Goal: Transaction & Acquisition: Purchase product/service

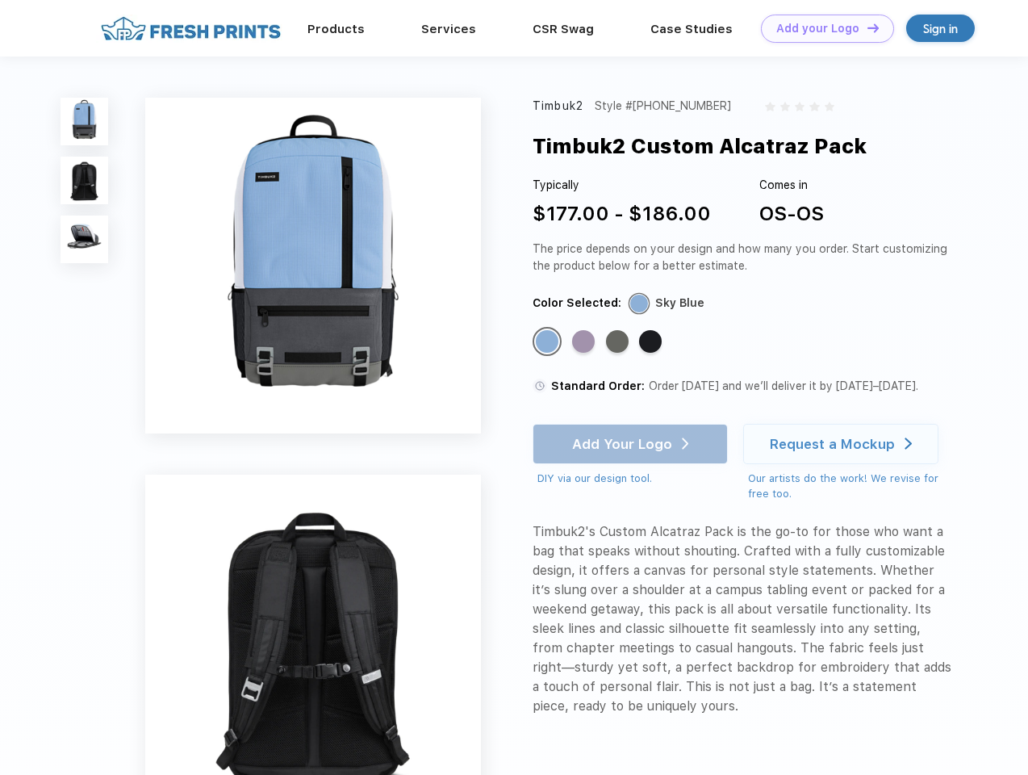
click at [822, 28] on link "Add your Logo Design Tool" at bounding box center [827, 29] width 133 height 28
click at [0, 0] on div "Design Tool" at bounding box center [0, 0] width 0 height 0
click at [866, 27] on link "Add your Logo Design Tool" at bounding box center [827, 29] width 133 height 28
click at [85, 121] on img at bounding box center [85, 122] width 48 height 48
click at [85, 181] on img at bounding box center [85, 181] width 48 height 48
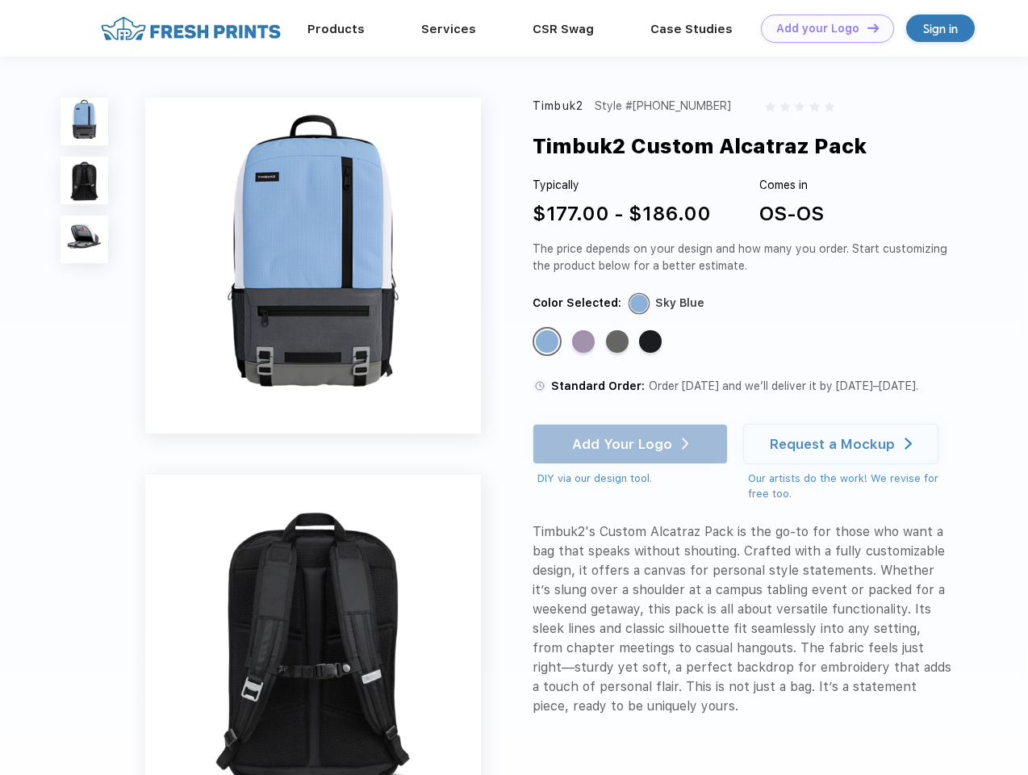
click at [85, 240] on img at bounding box center [85, 239] width 48 height 48
click at [549, 342] on div "Standard Color" at bounding box center [547, 341] width 23 height 23
click at [585, 342] on div "Standard Color" at bounding box center [583, 341] width 23 height 23
click at [619, 342] on div "Standard Color" at bounding box center [617, 341] width 23 height 23
click at [652, 342] on div "Standard Color" at bounding box center [650, 341] width 23 height 23
